Goal: Find specific page/section: Find specific page/section

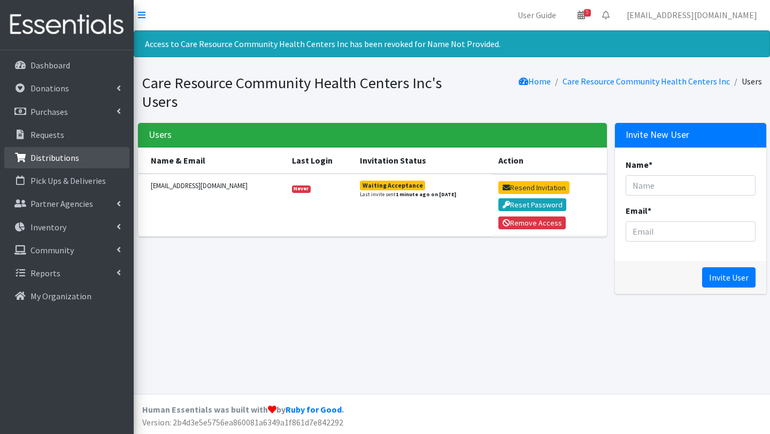
click at [63, 156] on p "Distributions" at bounding box center [54, 157] width 49 height 11
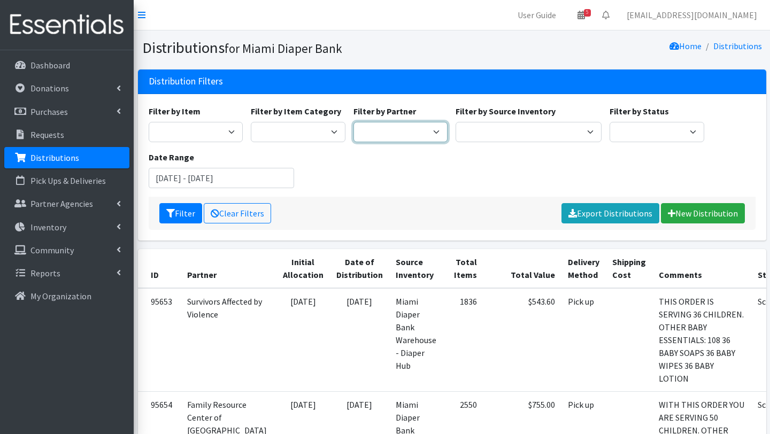
click at [388, 127] on select "A Safe Haven for [GEOGRAPHIC_DATA] Belafonte TACOLCY Center [GEOGRAPHIC_DATA] […" at bounding box center [401, 132] width 95 height 20
select select "2812"
click at [354, 122] on select "A Safe Haven for [GEOGRAPHIC_DATA] Belafonte TACOLCY Center [GEOGRAPHIC_DATA] […" at bounding box center [401, 132] width 95 height 20
click at [184, 214] on button "Filter" at bounding box center [180, 213] width 43 height 20
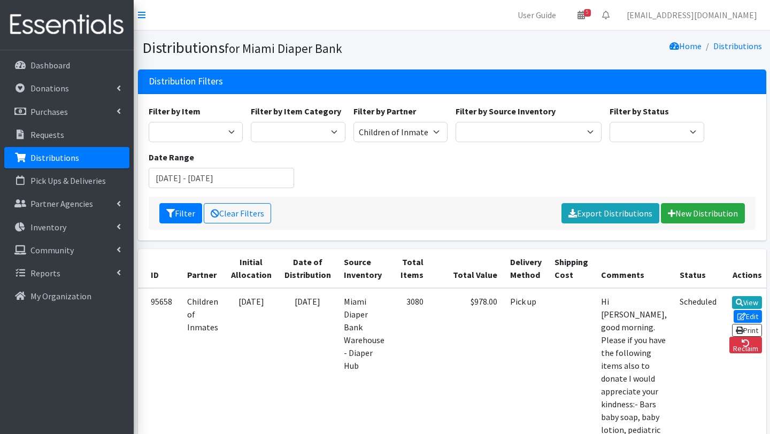
scroll to position [1, 0]
